Goal: Transaction & Acquisition: Purchase product/service

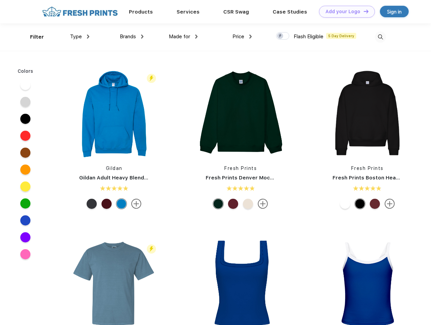
click at [344, 11] on link "Add your Logo Design Tool" at bounding box center [347, 12] width 56 height 12
click at [0, 0] on div "Design Tool" at bounding box center [0, 0] width 0 height 0
click at [363, 11] on link "Add your Logo Design Tool" at bounding box center [347, 12] width 56 height 12
click at [32, 37] on div "Filter" at bounding box center [37, 37] width 14 height 8
click at [80, 37] on span "Type" at bounding box center [76, 36] width 12 height 6
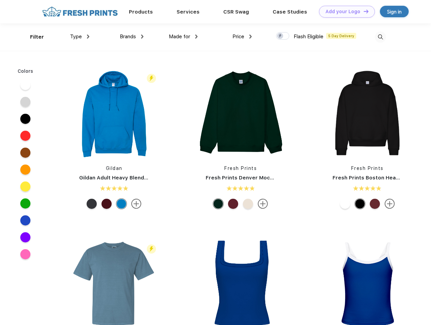
click at [132, 37] on span "Brands" at bounding box center [128, 36] width 16 height 6
click at [183, 37] on span "Made for" at bounding box center [179, 36] width 21 height 6
click at [242, 37] on span "Price" at bounding box center [238, 36] width 12 height 6
click at [283, 36] on div at bounding box center [282, 35] width 13 height 7
click at [280, 36] on input "checkbox" at bounding box center [278, 34] width 4 height 4
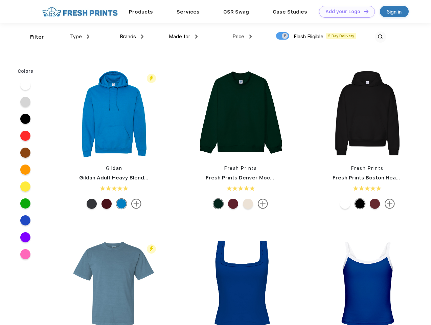
click at [380, 37] on img at bounding box center [380, 36] width 11 height 11
